Goal: Find specific page/section: Find specific page/section

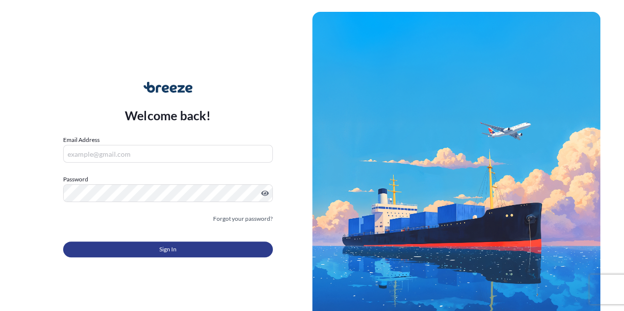
type input "[PERSON_NAME][EMAIL_ADDRESS][DOMAIN_NAME]"
click at [159, 254] on span "Sign In" at bounding box center [167, 250] width 17 height 10
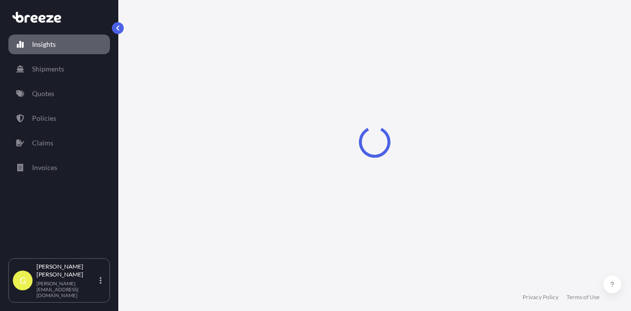
select select "2025"
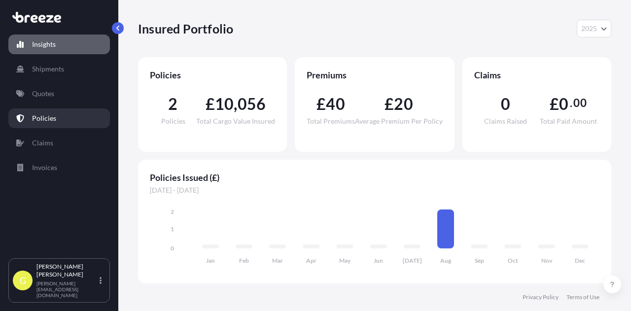
click at [54, 118] on p "Policies" at bounding box center [44, 118] width 24 height 10
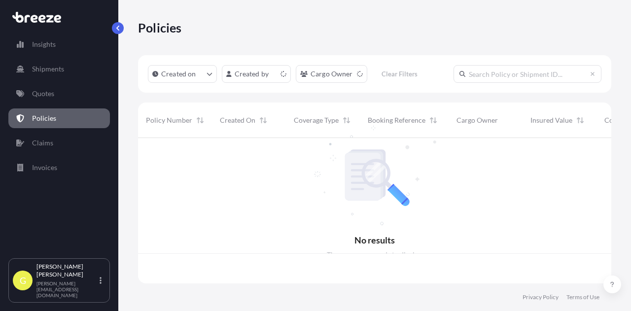
scroll to position [143, 465]
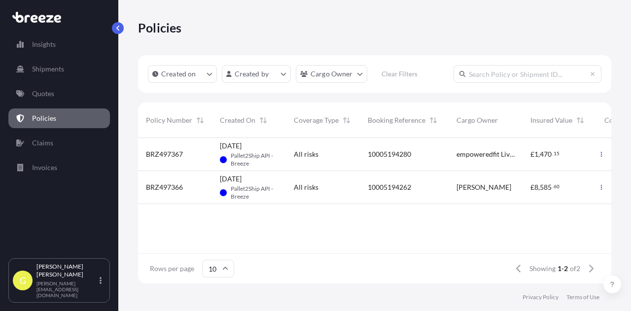
click at [308, 188] on span "All risks" at bounding box center [306, 187] width 25 height 10
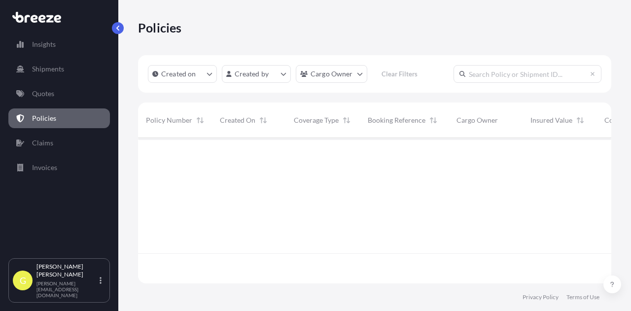
scroll to position [143, 465]
